Goal: Information Seeking & Learning: Learn about a topic

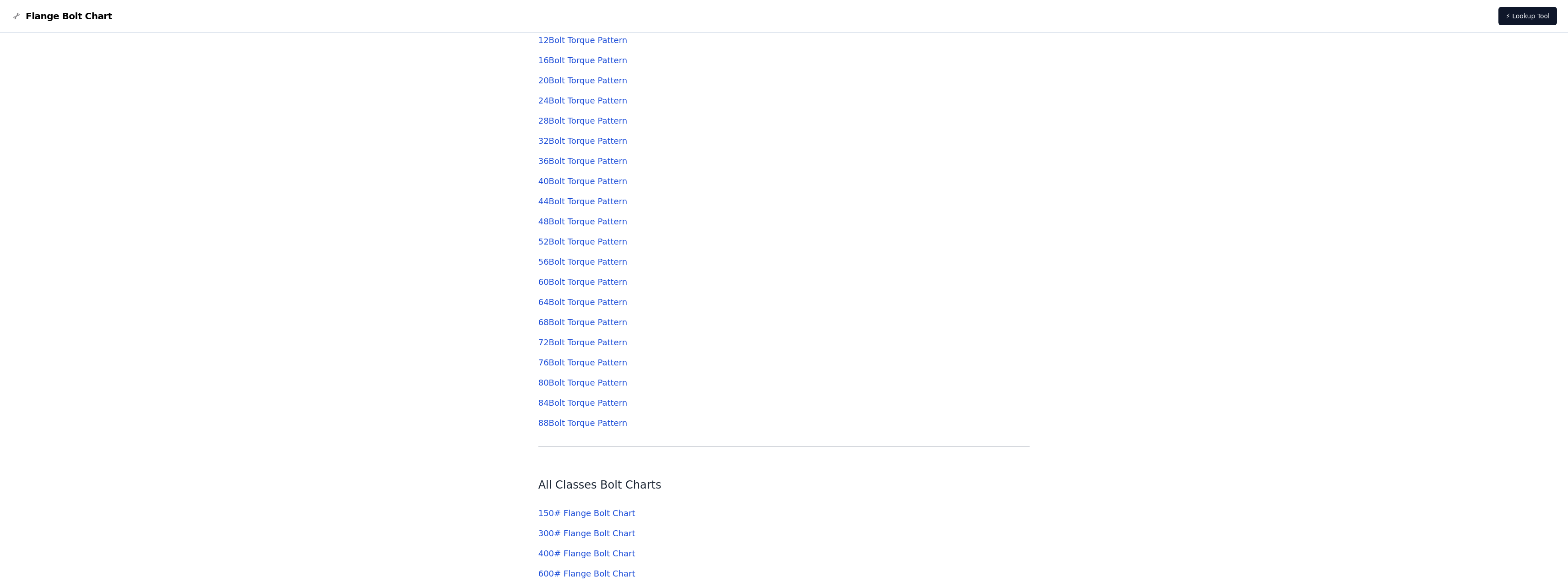
scroll to position [3662, 0]
click at [573, 303] on link "64 Bolt Torque Pattern" at bounding box center [582, 300] width 89 height 10
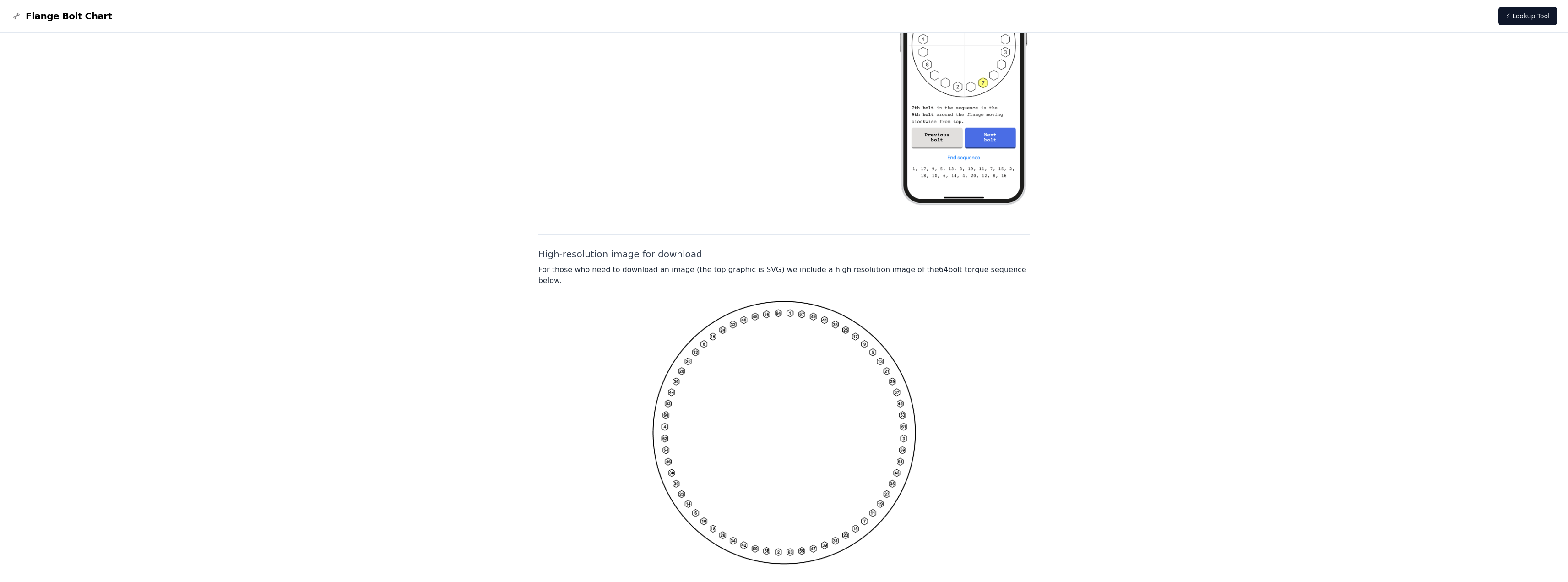
scroll to position [514, 0]
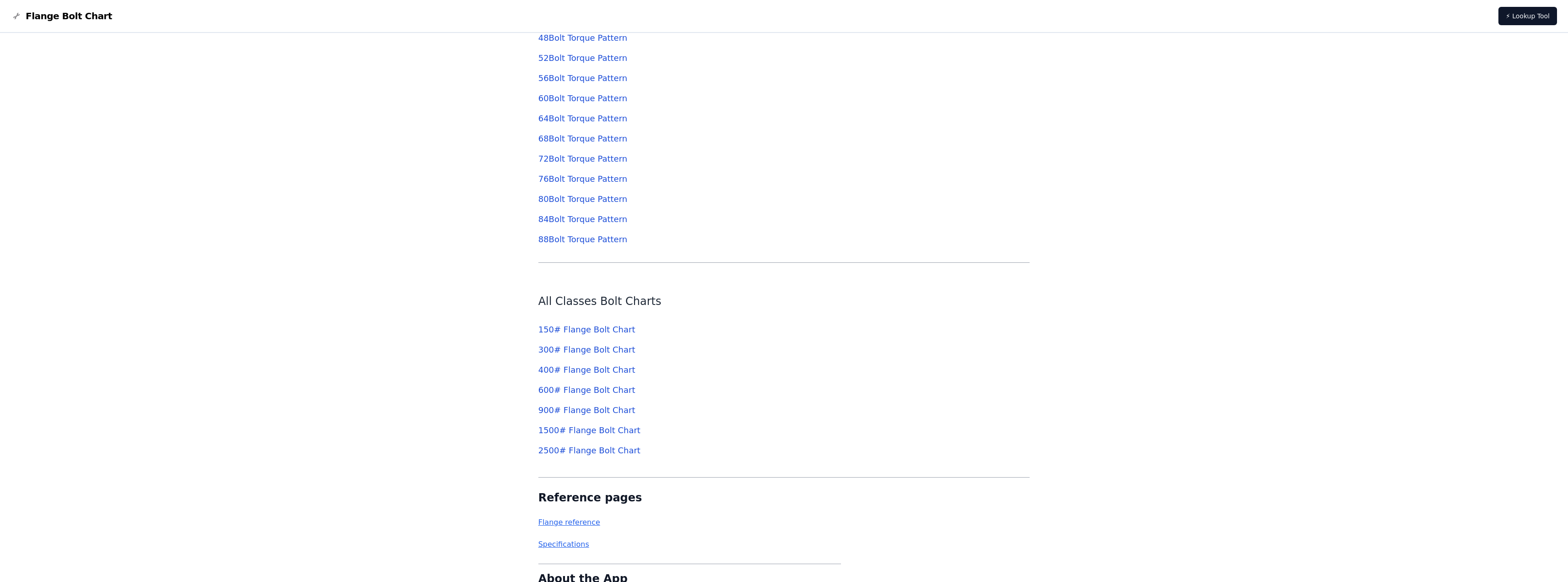
scroll to position [3845, 0]
click at [605, 411] on link "900 # Flange Bolt Chart" at bounding box center [586, 409] width 97 height 10
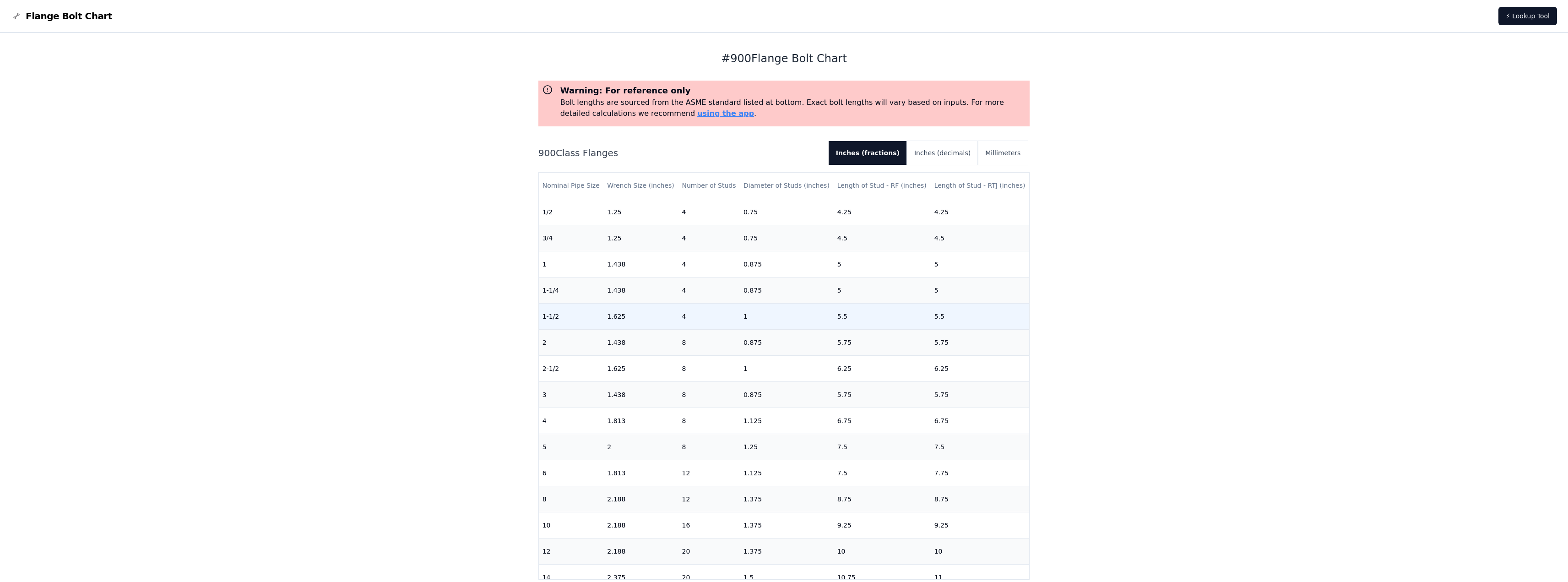
click at [903, 321] on td "5.5" at bounding box center [881, 316] width 97 height 26
drag, startPoint x: 903, startPoint y: 321, endPoint x: 907, endPoint y: 313, distance: 8.9
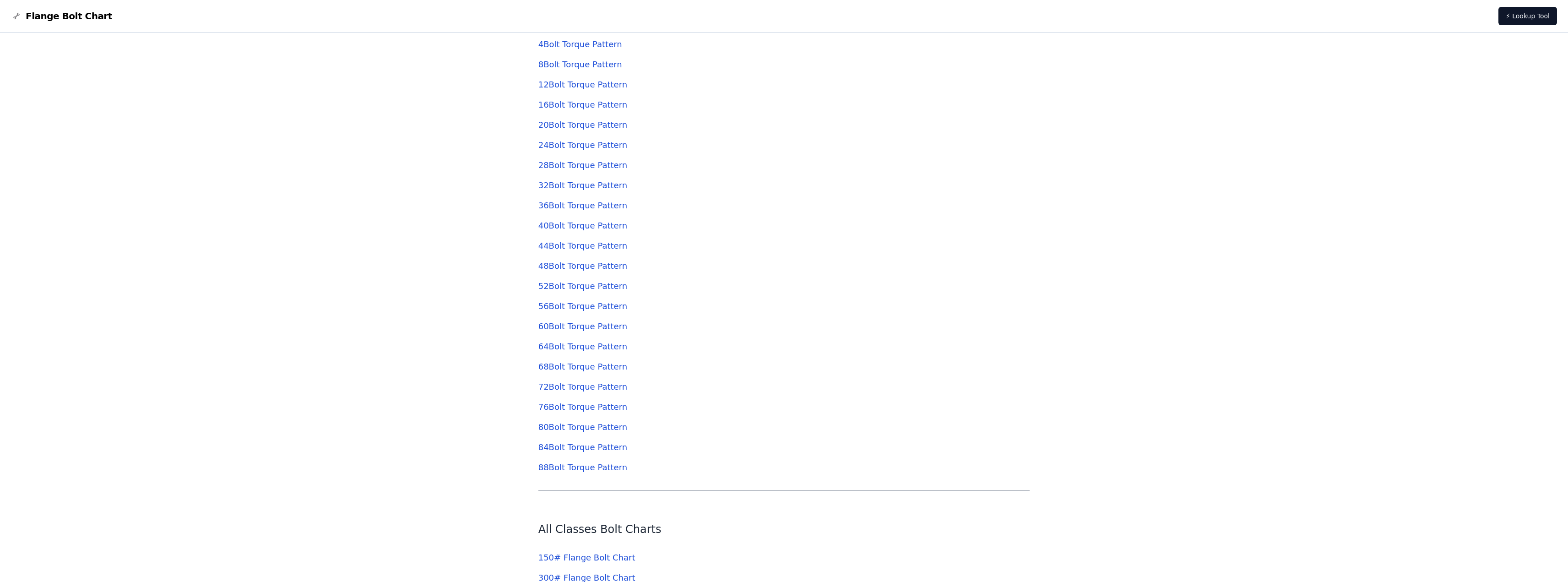
scroll to position [3571, 0]
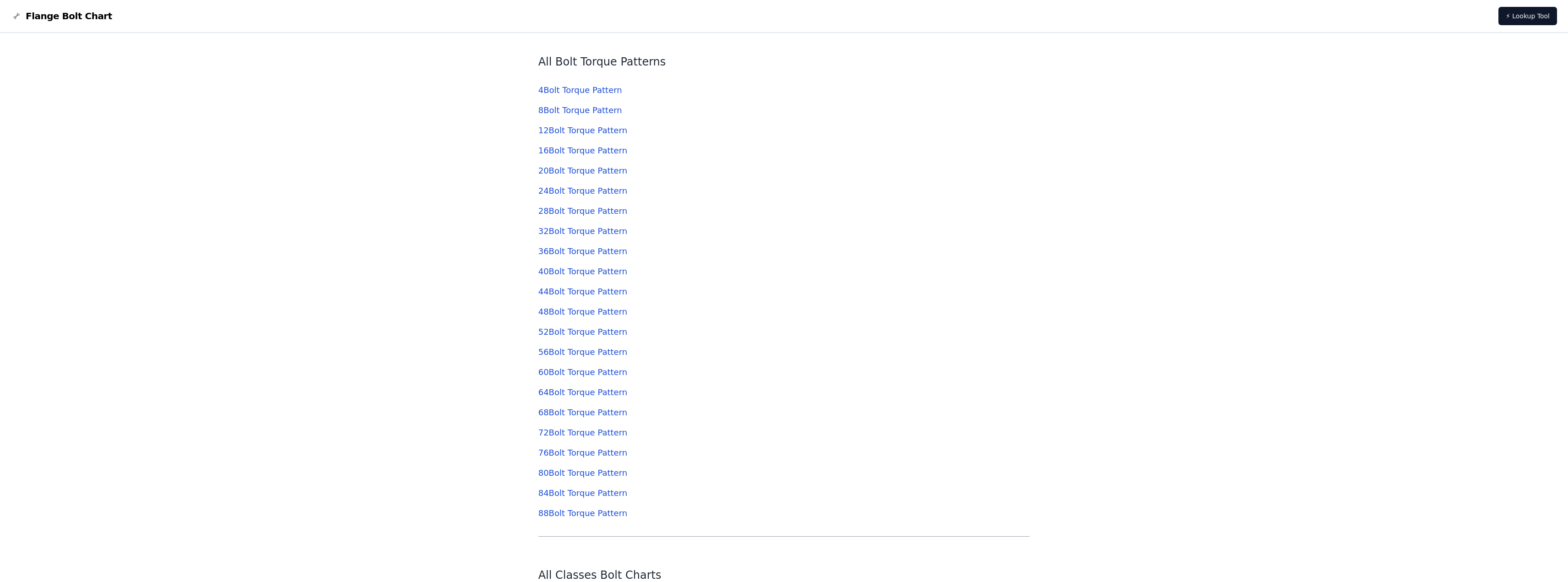
click at [594, 272] on link "40 Bolt Torque Pattern" at bounding box center [582, 271] width 89 height 10
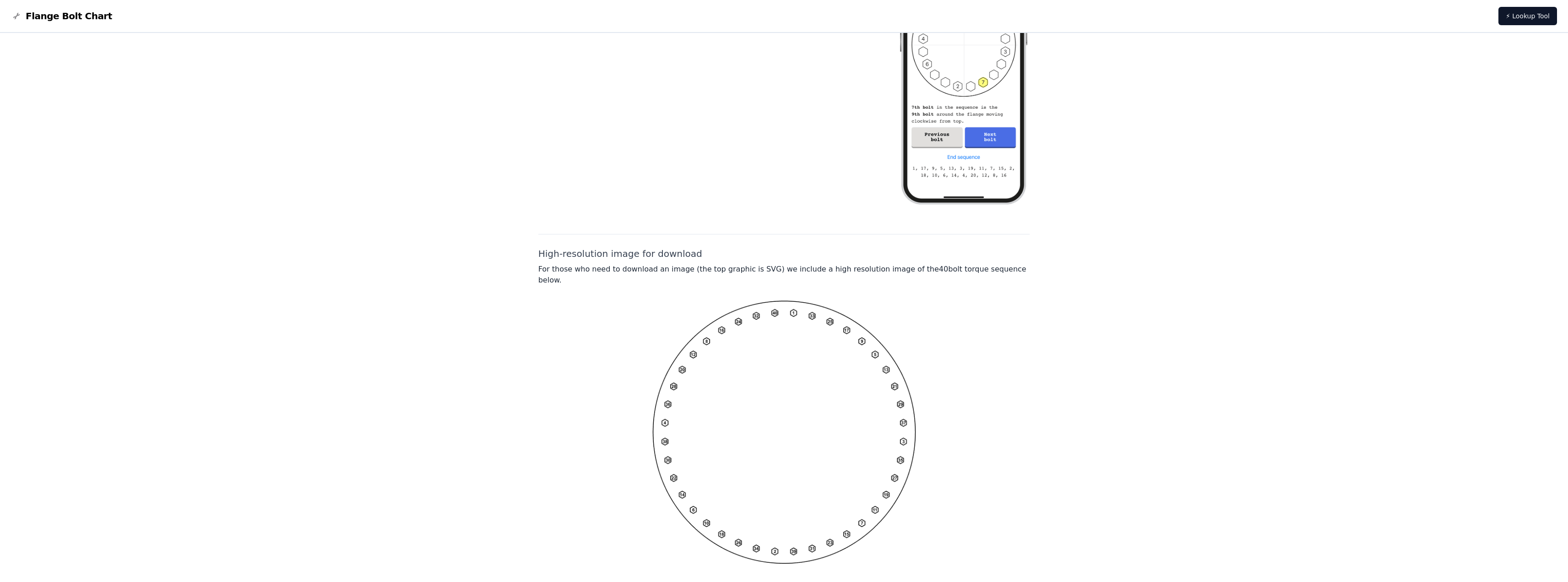
scroll to position [503, 0]
click at [773, 324] on img at bounding box center [784, 425] width 264 height 264
click at [772, 466] on img at bounding box center [784, 425] width 264 height 264
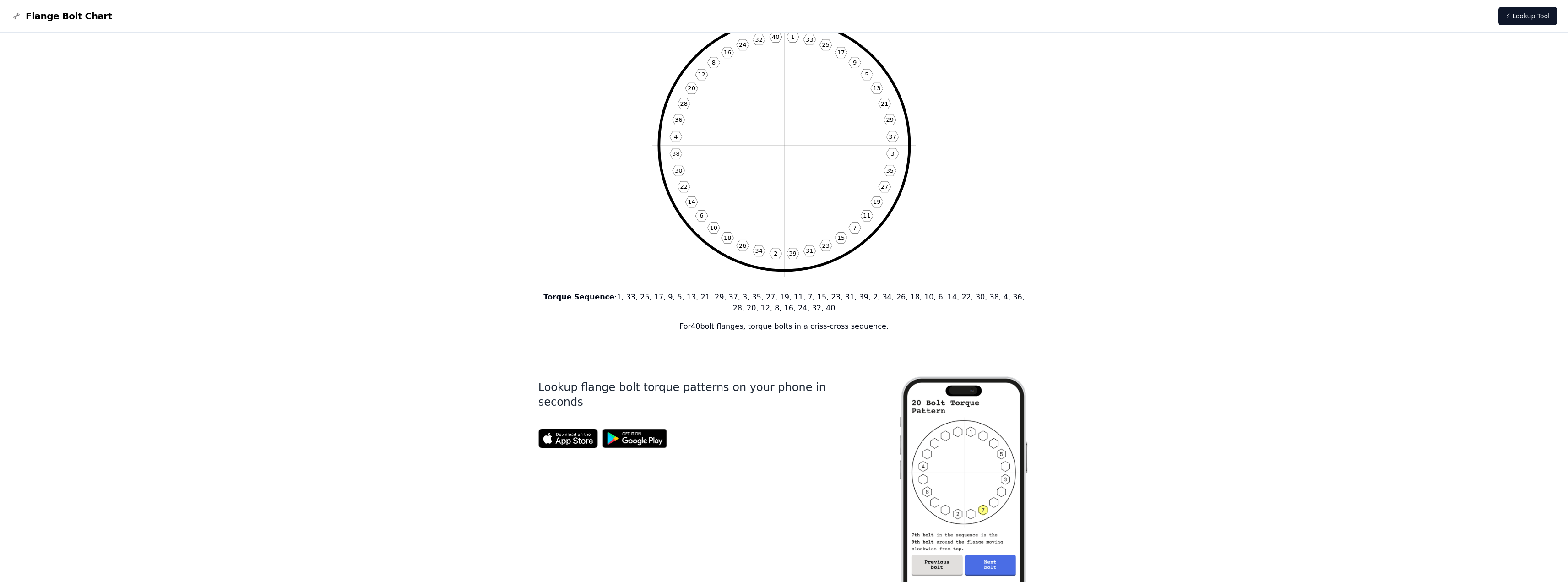
scroll to position [0, 0]
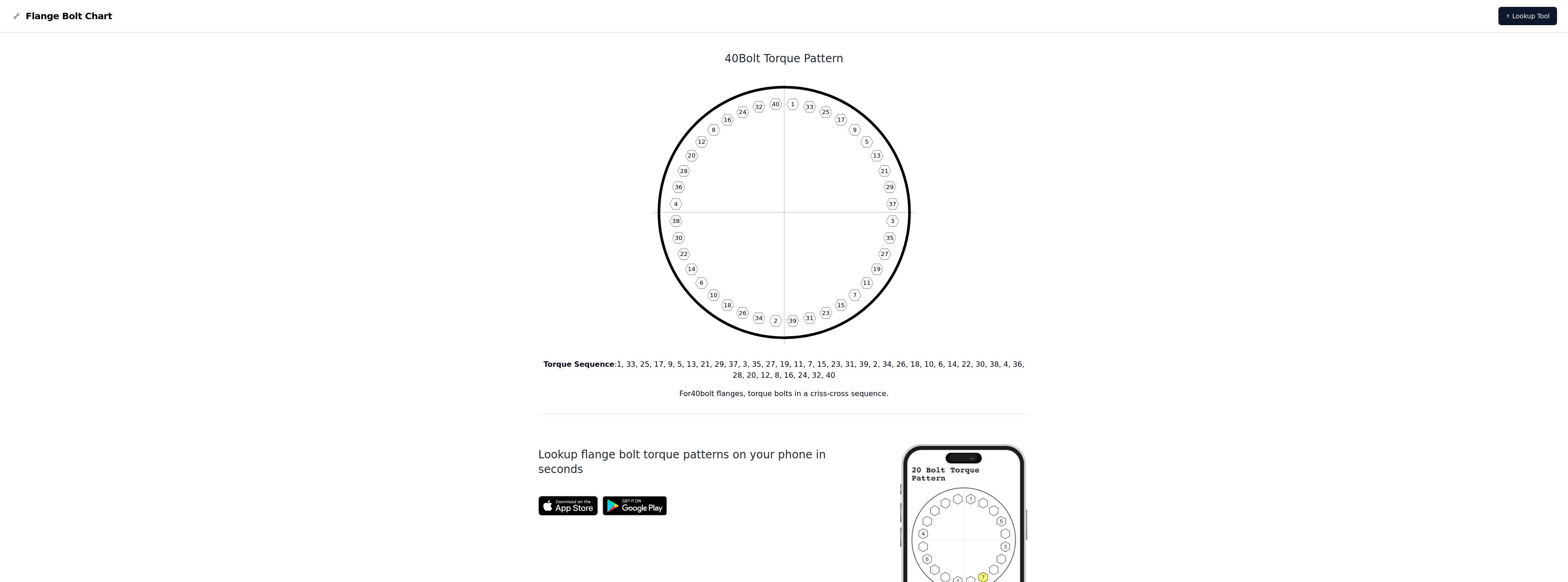
click at [766, 317] on icon "1 33 25 17 9 5 13 21 29 37 3 35 27 19 11 7 15 23 31 39 2 34 26 18 10 6 14 22 30…" at bounding box center [784, 212] width 264 height 264
click at [1540, 17] on link "⚡ Lookup Tool" at bounding box center [1528, 16] width 59 height 19
